Goal: Task Accomplishment & Management: Use online tool/utility

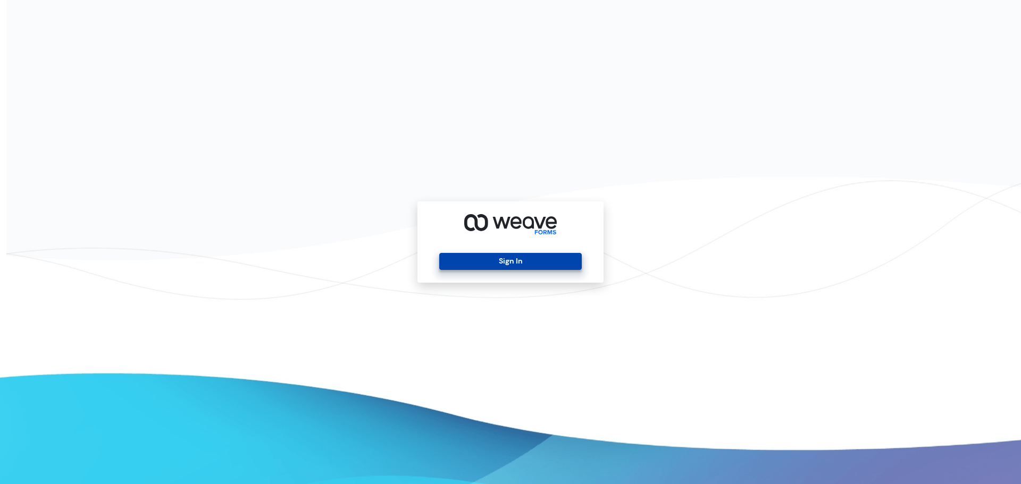
click at [538, 254] on button "Sign In" at bounding box center [510, 261] width 142 height 17
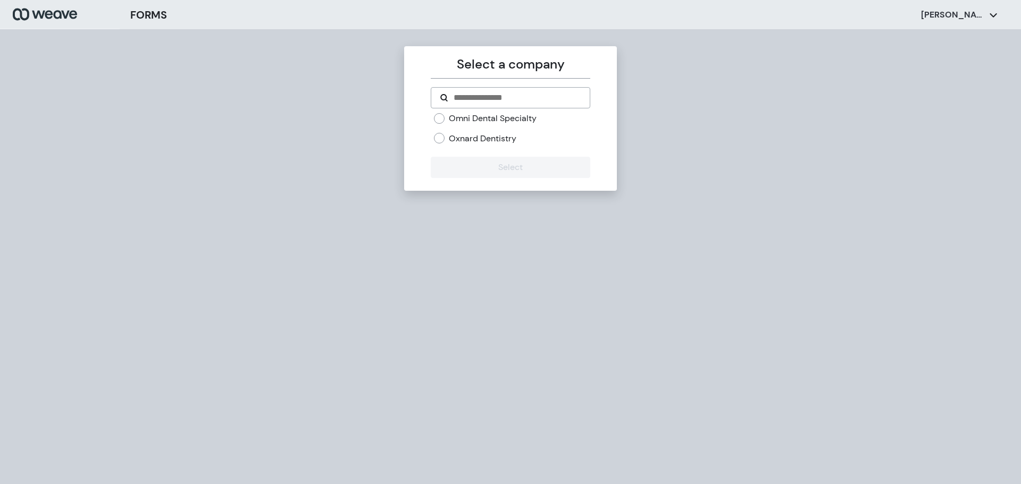
click at [468, 141] on label "Oxnard Dentistry" at bounding box center [483, 139] width 68 height 12
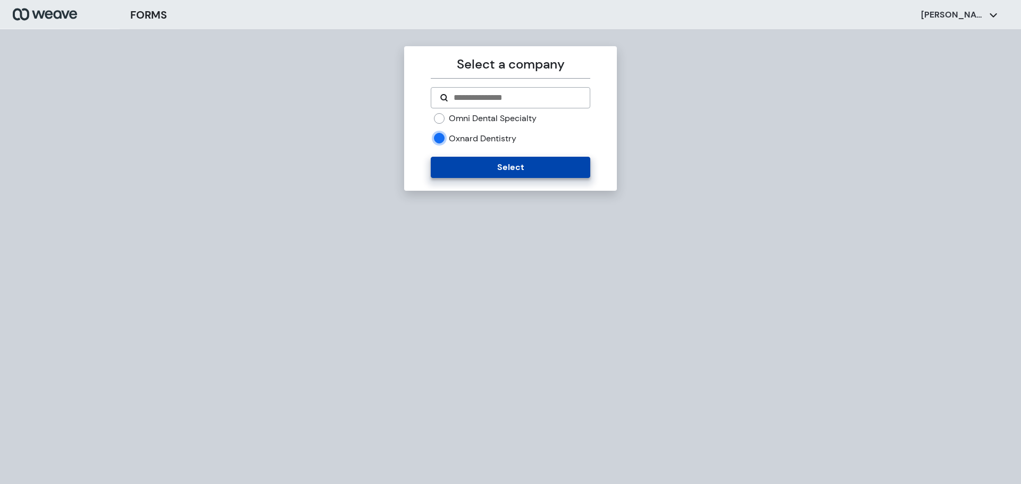
click at [498, 168] on button "Select" at bounding box center [510, 167] width 159 height 21
